Goal: Check status: Check status

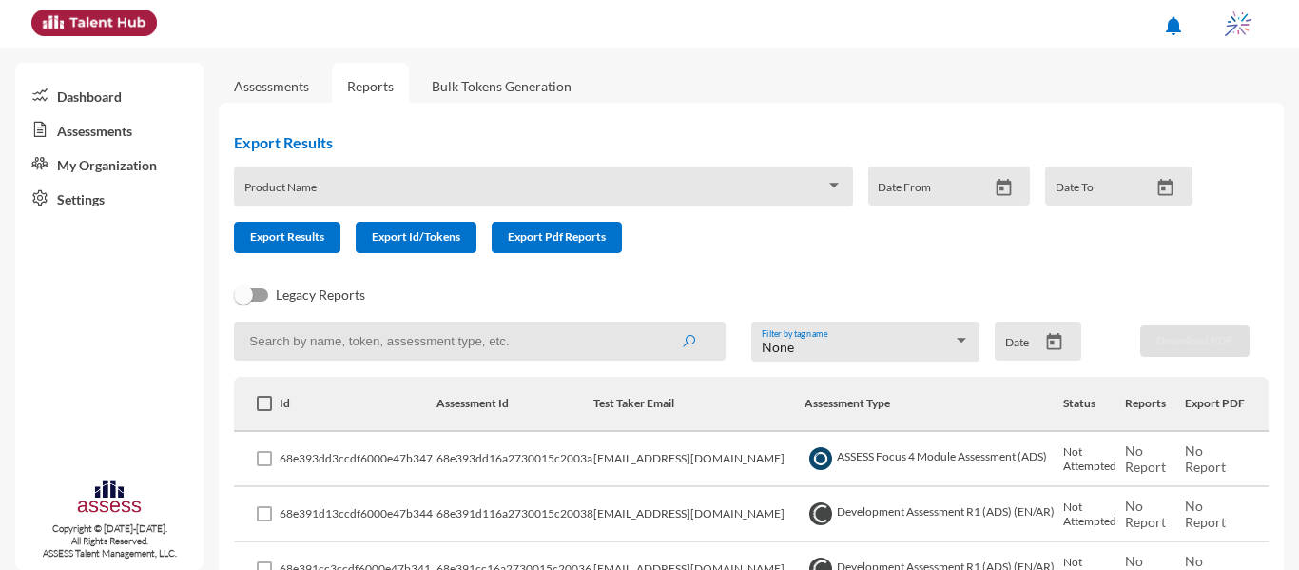
type input "j"
click at [658, 323] on button "submit" at bounding box center [688, 340] width 61 height 34
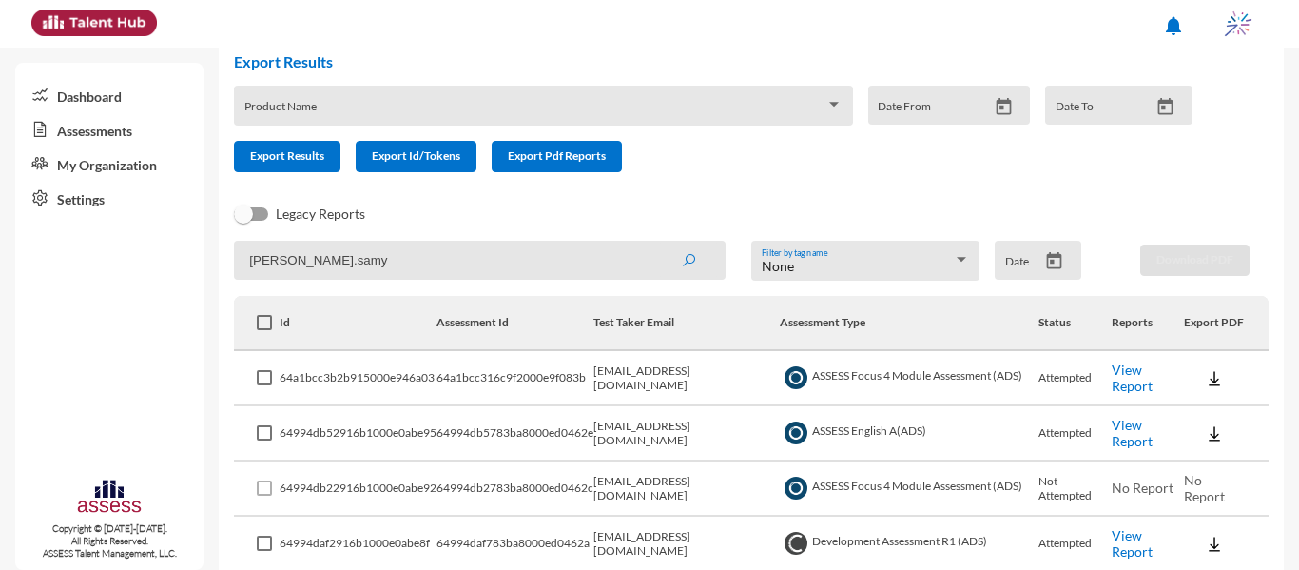
scroll to position [166, 0]
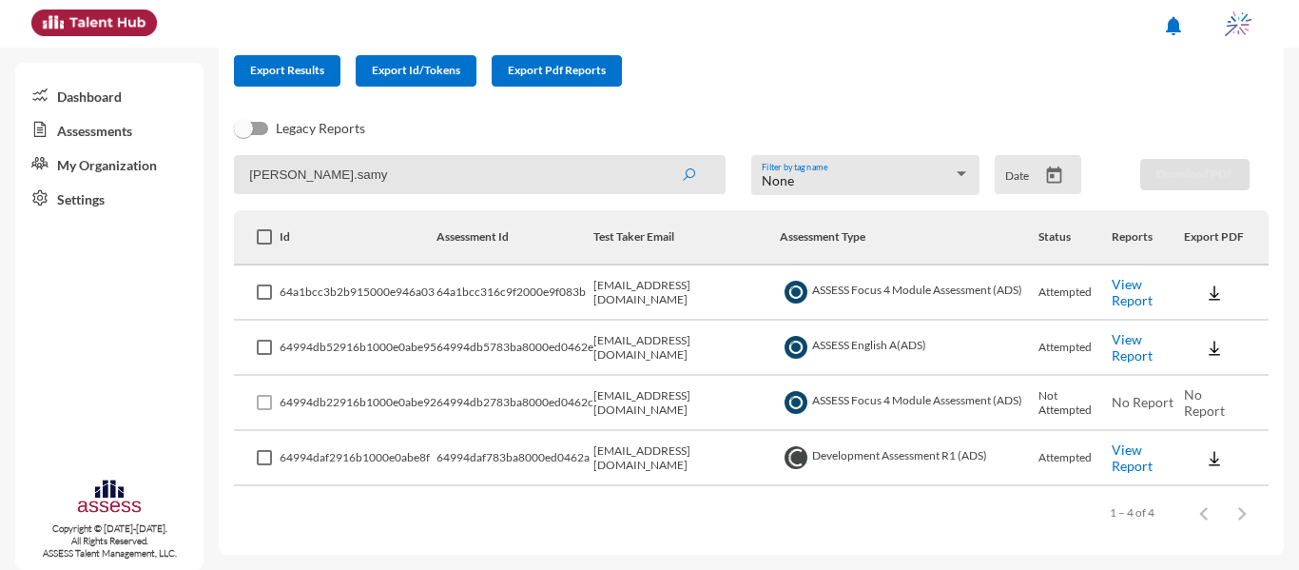
click at [1139, 295] on link "View Report" at bounding box center [1131, 292] width 41 height 32
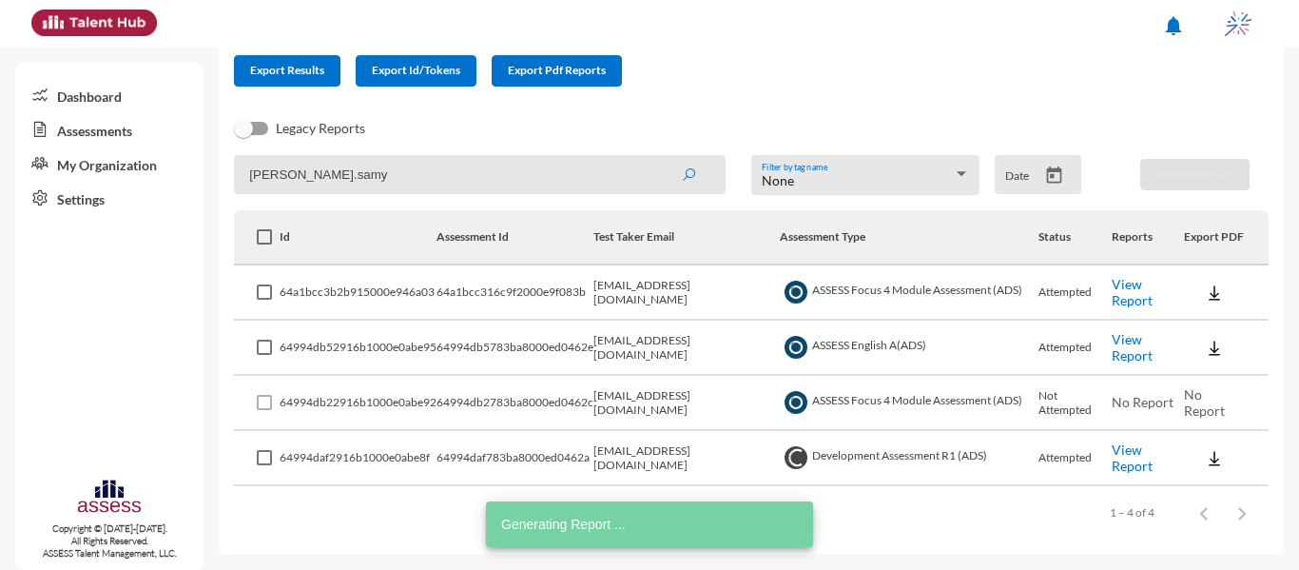
click at [383, 182] on input "[PERSON_NAME].samy" at bounding box center [480, 174] width 492 height 39
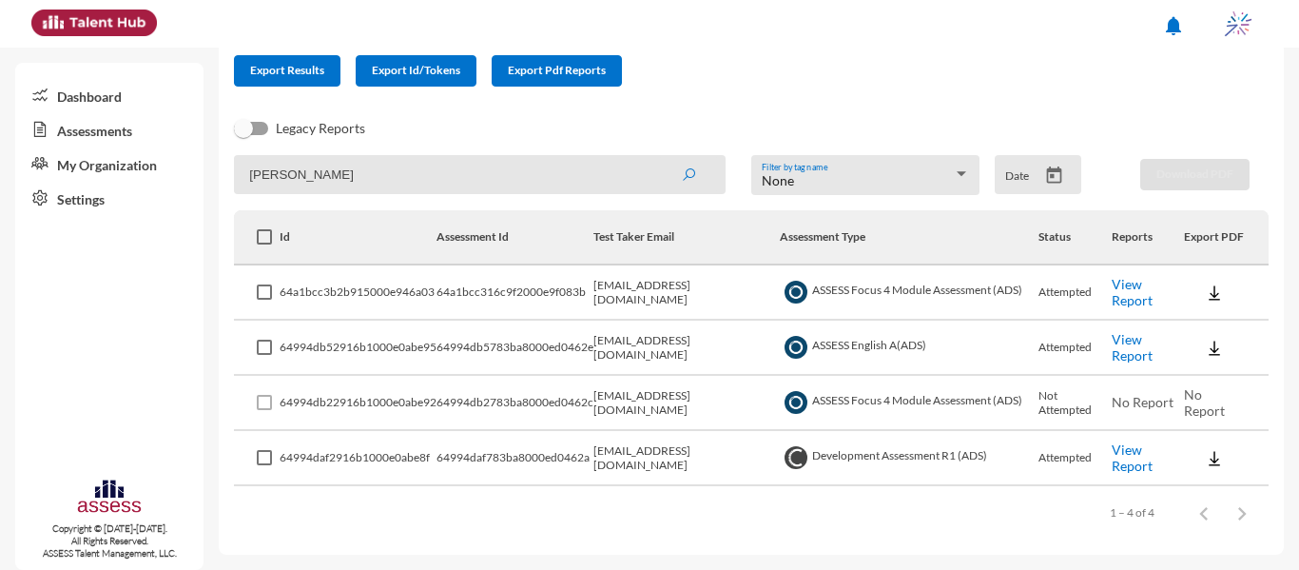
click at [658, 157] on button "submit" at bounding box center [688, 174] width 61 height 34
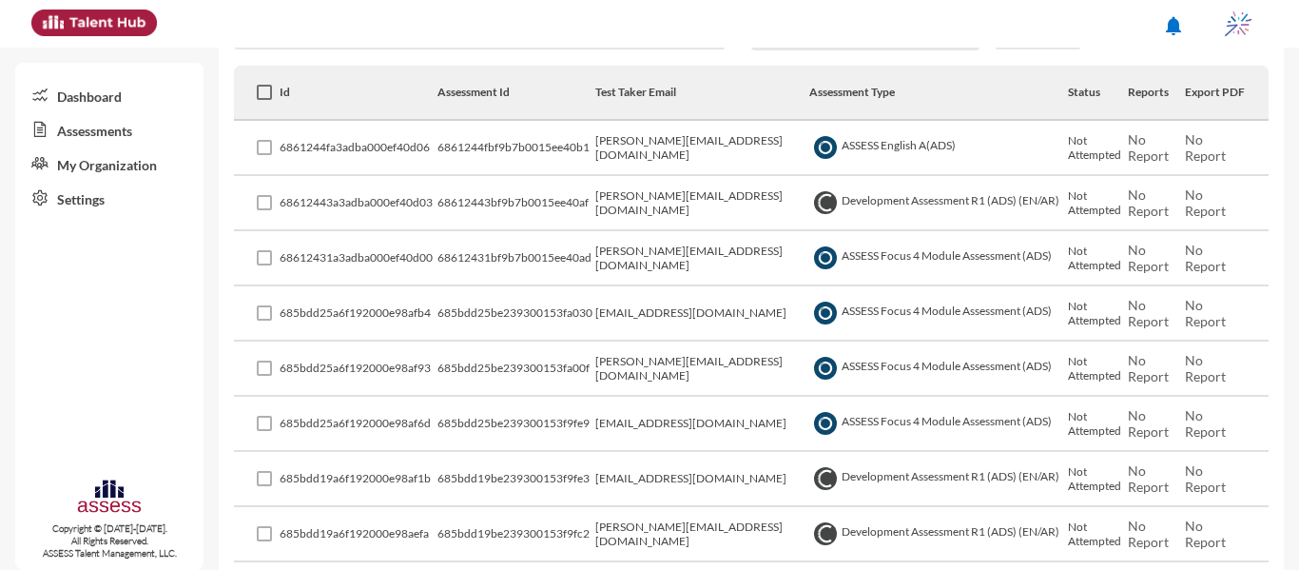
scroll to position [0, 0]
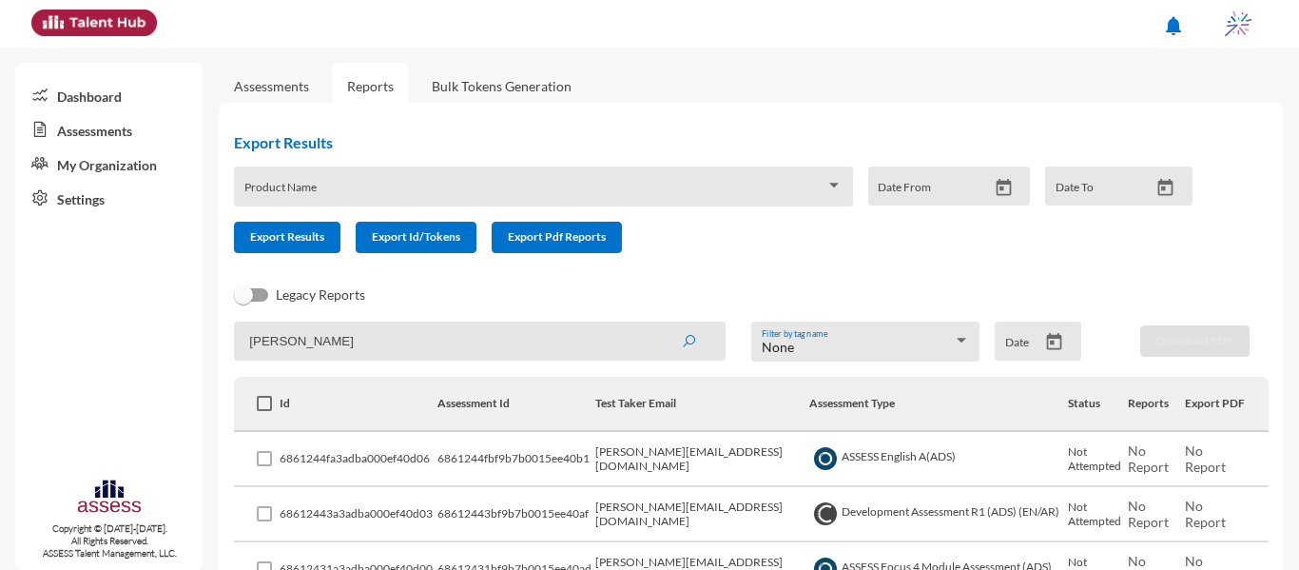
click at [296, 337] on input "[PERSON_NAME]" at bounding box center [480, 340] width 492 height 39
type input "samy"
click at [658, 323] on button "submit" at bounding box center [688, 340] width 61 height 34
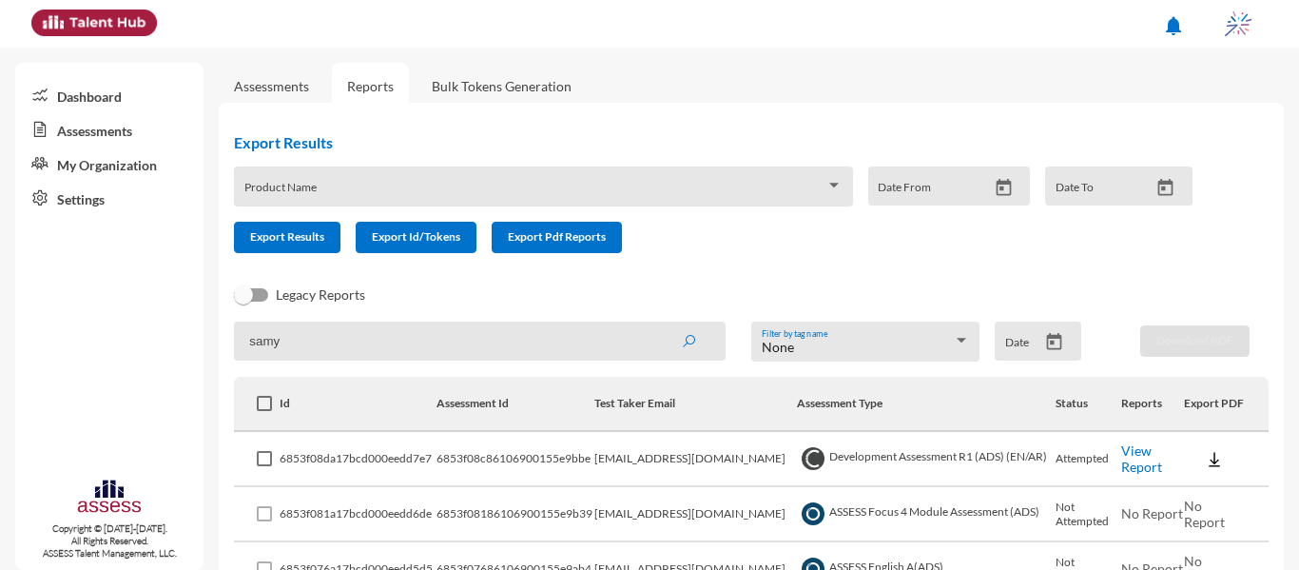
click at [304, 355] on input "samy" at bounding box center [480, 340] width 492 height 39
click at [658, 323] on button "submit" at bounding box center [688, 340] width 61 height 34
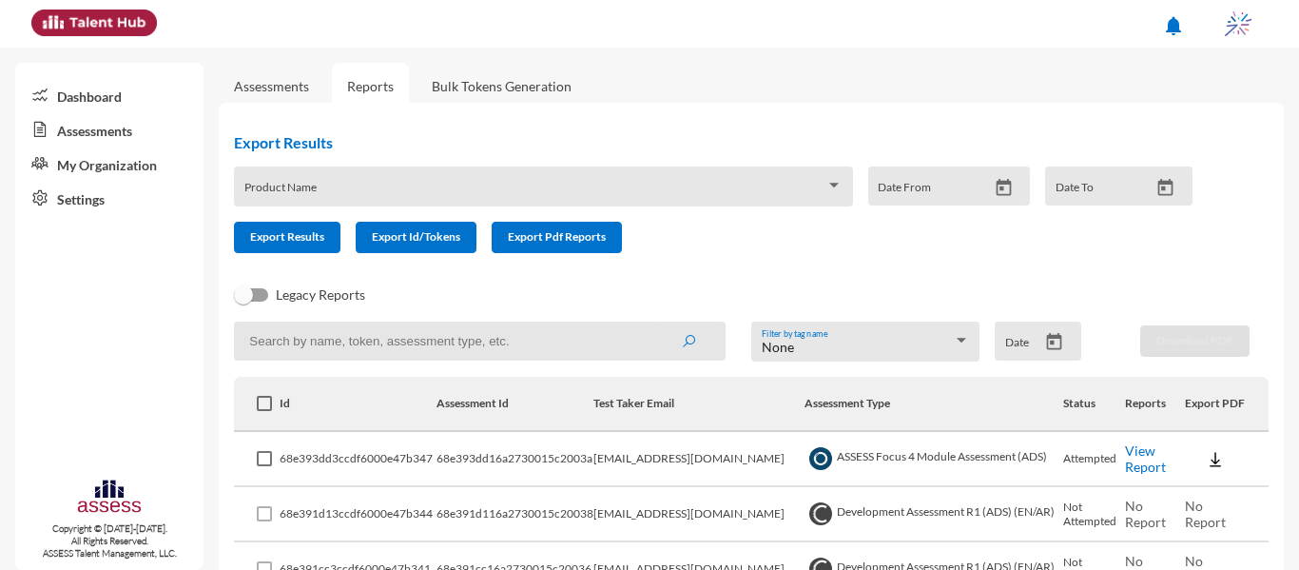
click at [726, 426] on th "Test Taker Email" at bounding box center [698, 404] width 211 height 55
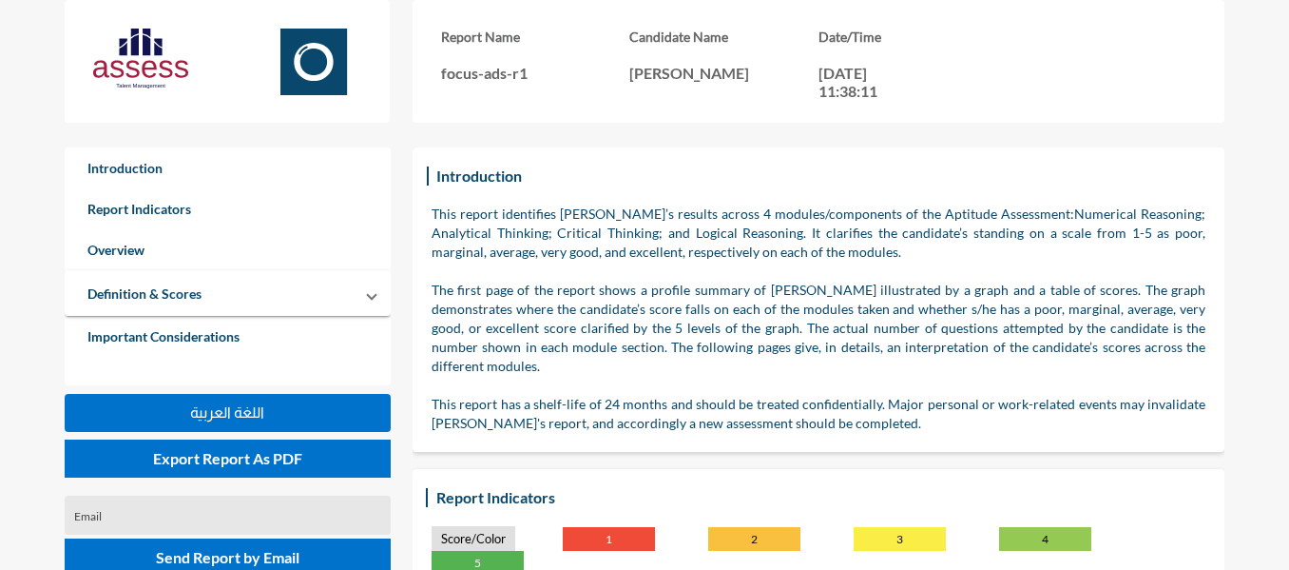
drag, startPoint x: 891, startPoint y: 110, endPoint x: 793, endPoint y: 62, distance: 109.3
click at [793, 62] on div "Report Name focus-ads-r1 Candidate Name Hany Abdelkader Date/Time 03-07-2023, 1…" at bounding box center [819, 61] width 812 height 123
click at [798, 76] on p "Hany Abdelkader" at bounding box center [723, 73] width 189 height 18
